Goal: Task Accomplishment & Management: Manage account settings

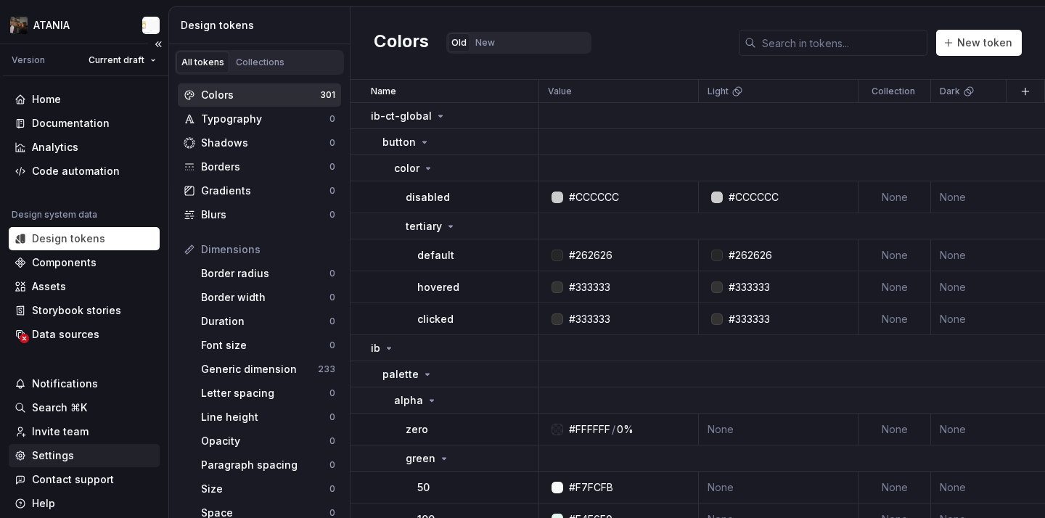
click at [96, 463] on div "Settings" at bounding box center [84, 455] width 151 height 23
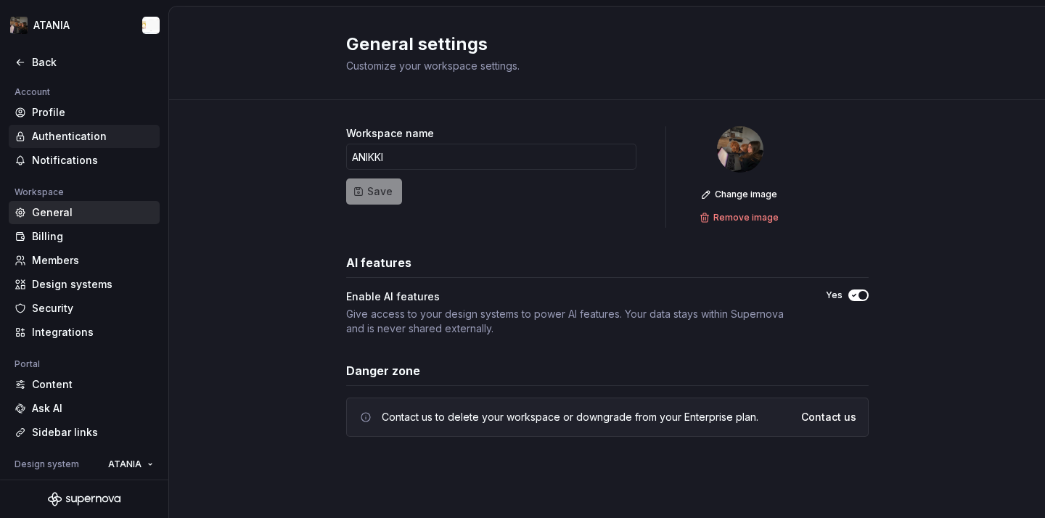
click at [88, 131] on div "Authentication" at bounding box center [93, 136] width 122 height 15
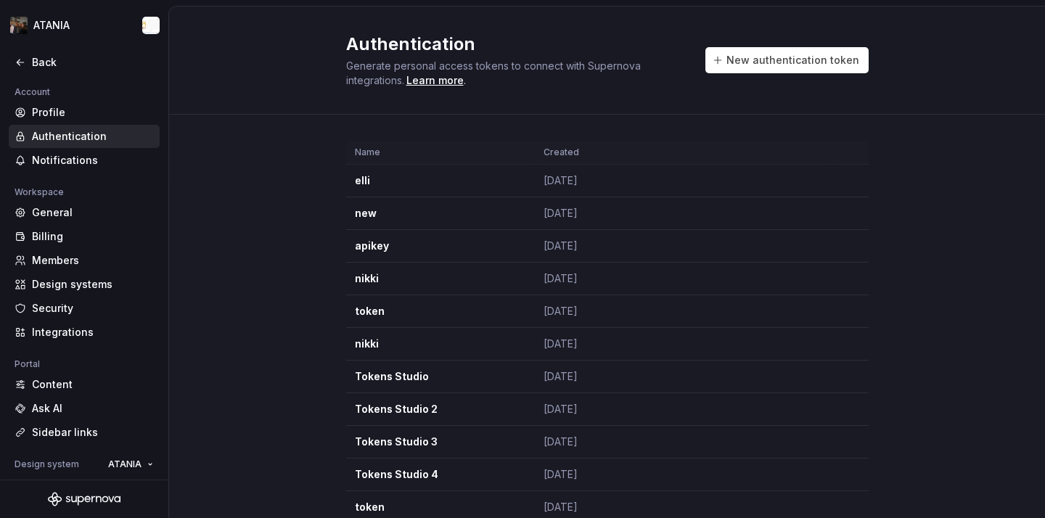
click at [806, 40] on div "Authentication Generate personal access tokens to connect with Supernova integr…" at bounding box center [607, 60] width 523 height 55
click at [798, 59] on span "New authentication token" at bounding box center [793, 60] width 133 height 15
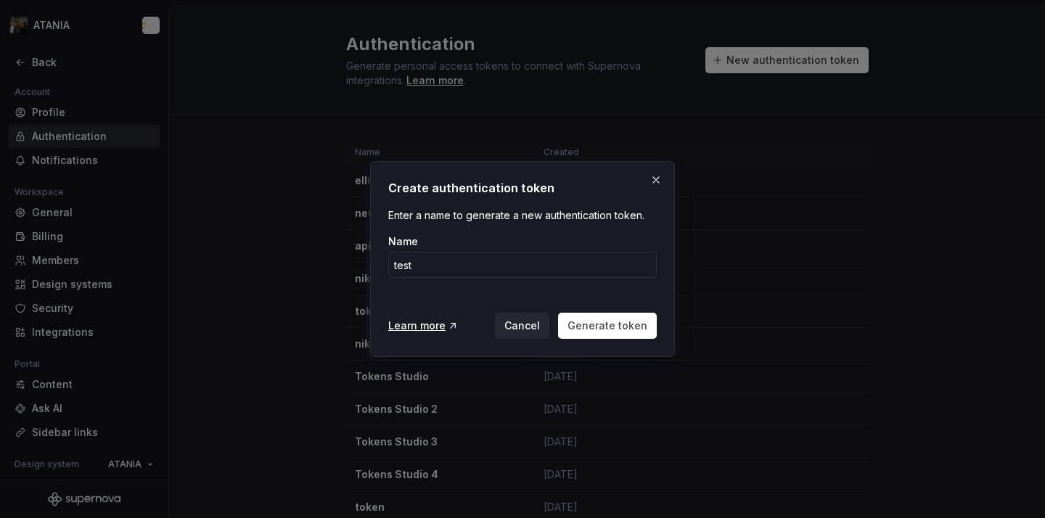
type input "test"
click at [555, 338] on div "Cancel Generate token" at bounding box center [576, 326] width 162 height 26
click at [582, 332] on span "Generate token" at bounding box center [608, 326] width 80 height 15
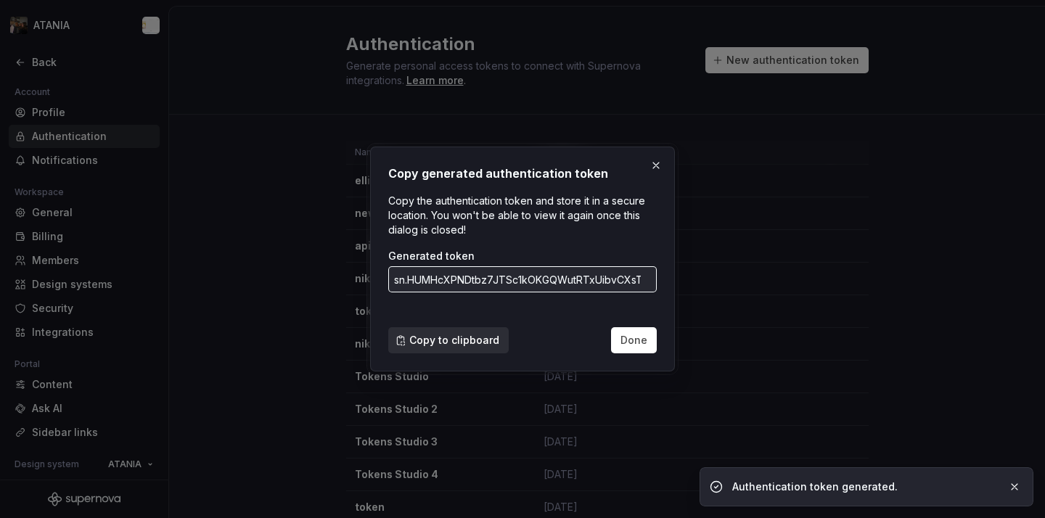
click at [445, 336] on span "Copy to clipboard" at bounding box center [454, 340] width 90 height 15
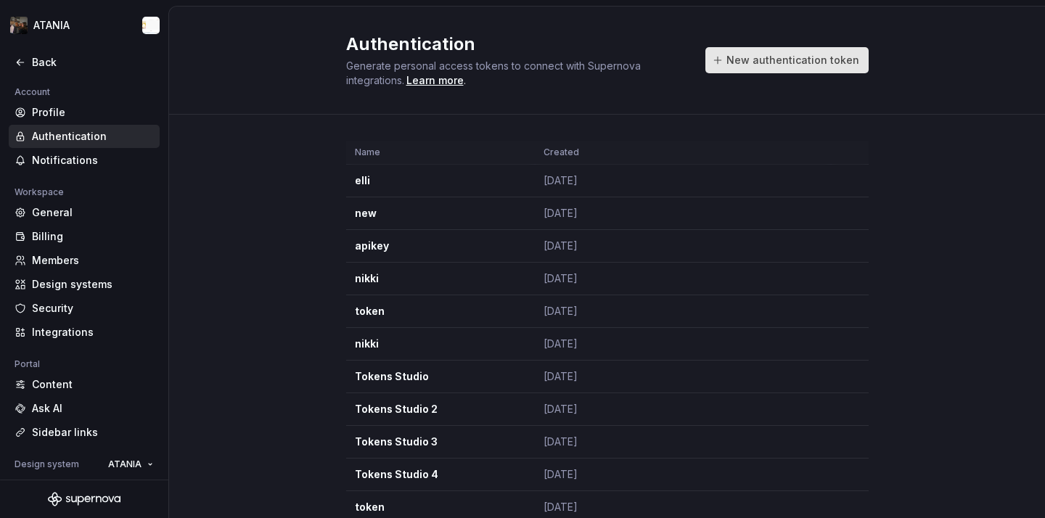
click at [843, 60] on span "New authentication token" at bounding box center [793, 60] width 133 height 15
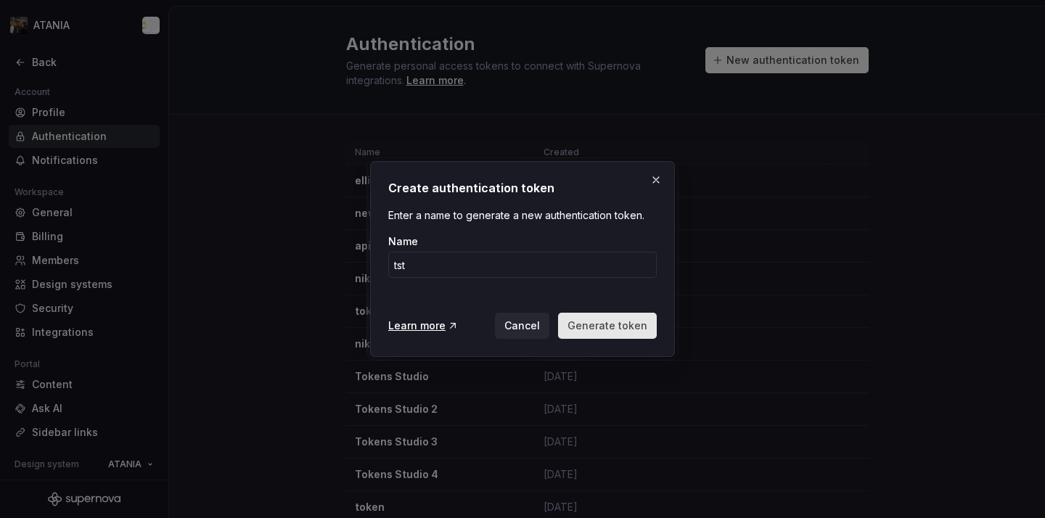
type input "tst"
click at [613, 333] on button "Generate token" at bounding box center [607, 326] width 99 height 26
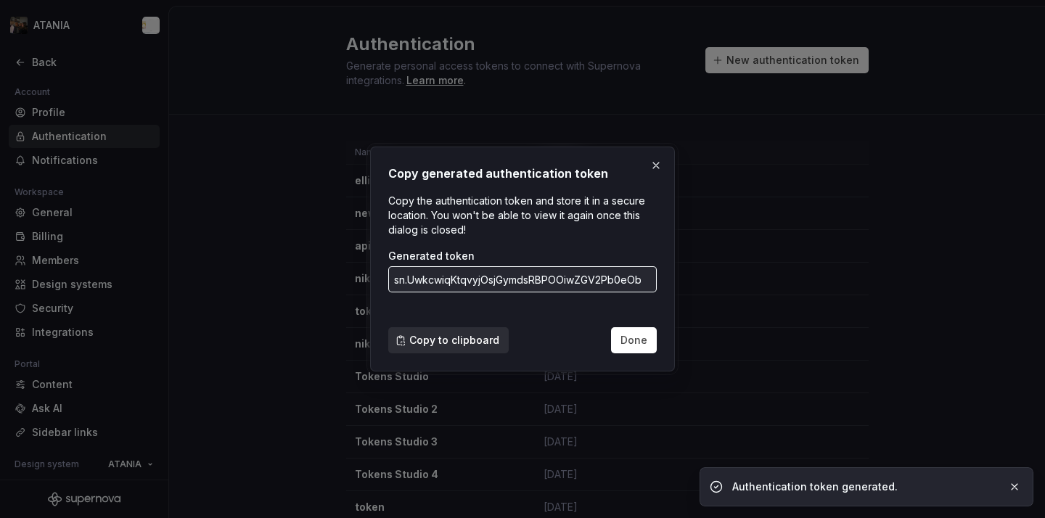
click at [470, 341] on span "Copy to clipboard" at bounding box center [454, 340] width 90 height 15
